Goal: Use online tool/utility: Utilize a website feature to perform a specific function

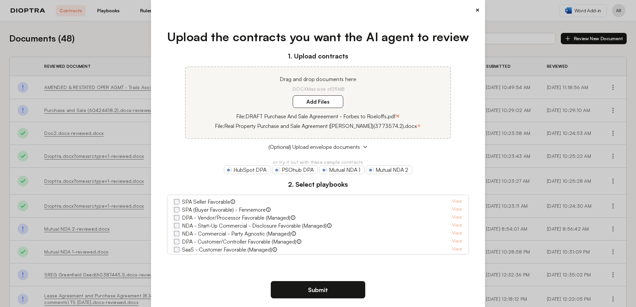
click at [395, 115] on button "×" at bounding box center [397, 115] width 4 height 9
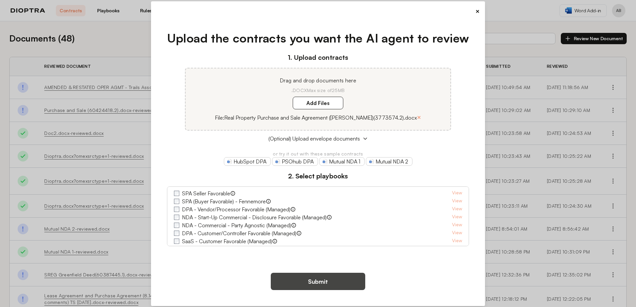
click at [305, 281] on button "Submit" at bounding box center [318, 281] width 94 height 17
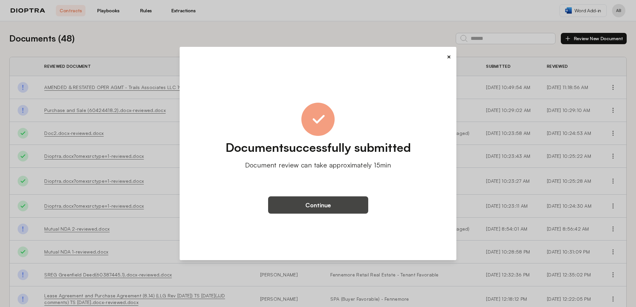
click at [349, 206] on button "Continue" at bounding box center [318, 205] width 100 height 17
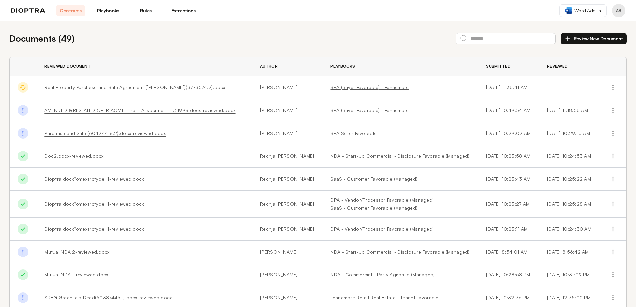
click at [339, 86] on link "SPA (Buyer Favorable) - Fennemore" at bounding box center [400, 87] width 140 height 7
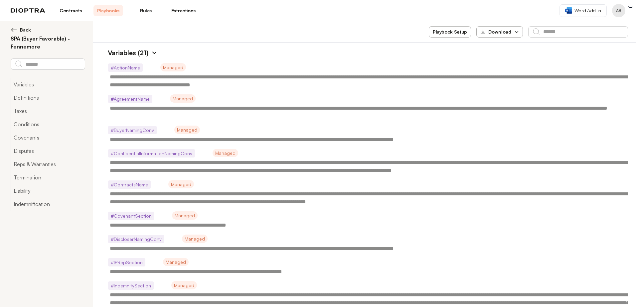
type textarea "*"
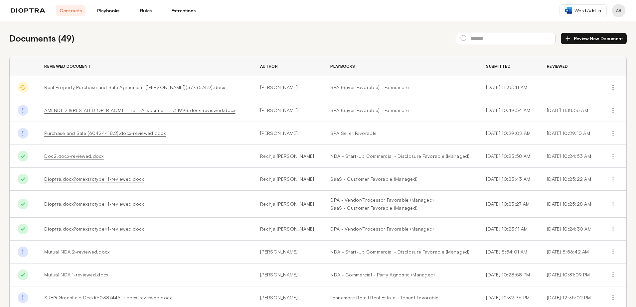
click at [145, 83] on td "Real Property Purchase and Sale Agreement ([PERSON_NAME])(3773574.2).docx" at bounding box center [144, 87] width 216 height 23
